Goal: Navigation & Orientation: Find specific page/section

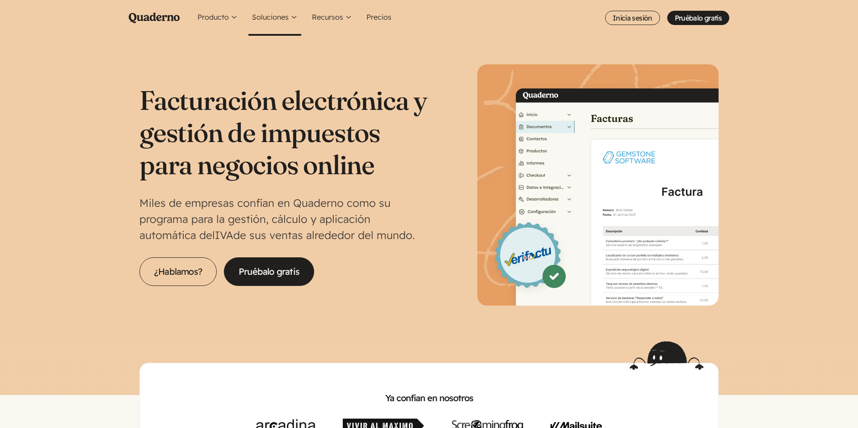
click at [259, 18] on button "Soluciones" at bounding box center [275, 18] width 53 height 36
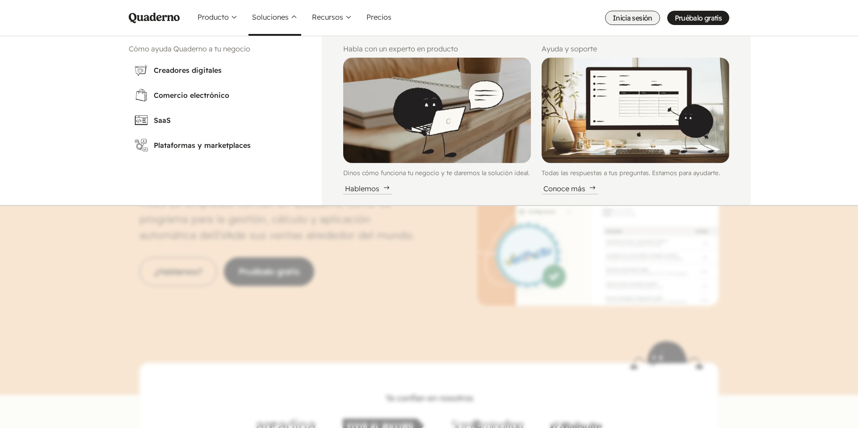
click at [619, 13] on link "Inicia sesión" at bounding box center [632, 18] width 55 height 14
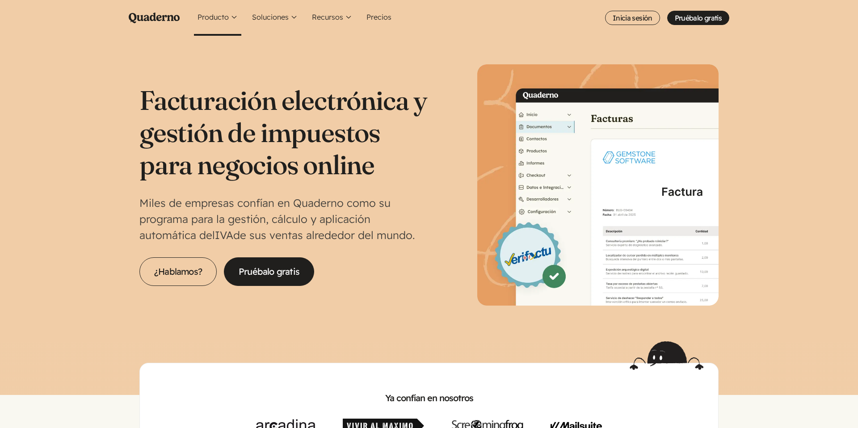
click at [225, 17] on button "Producto" at bounding box center [217, 18] width 47 height 36
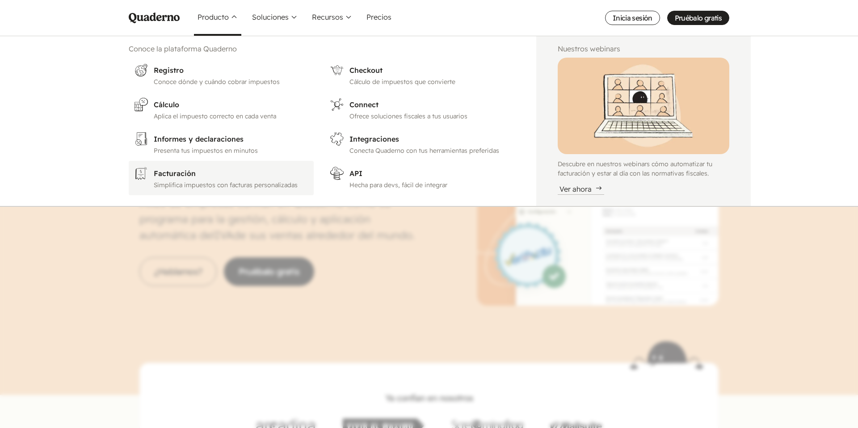
click at [198, 179] on link "Receipt icon Facturación Simplifica impuestos con facturas personalizadas" at bounding box center [221, 178] width 185 height 34
